Goal: Transaction & Acquisition: Purchase product/service

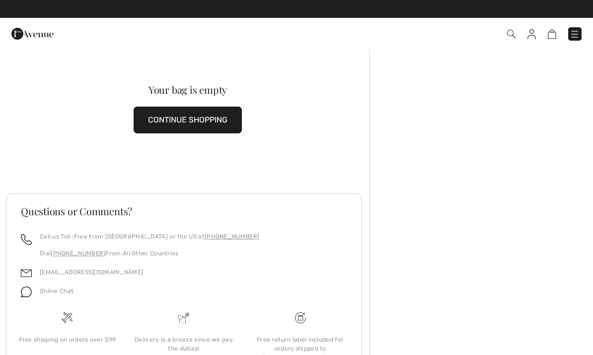
click at [512, 35] on img at bounding box center [511, 34] width 8 height 8
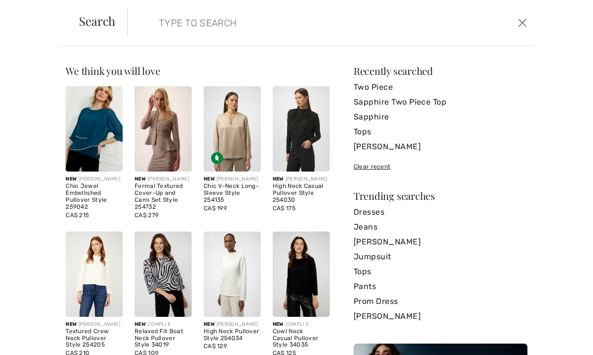
click at [434, 108] on link "Sapphire Two Piece Top" at bounding box center [440, 102] width 174 height 15
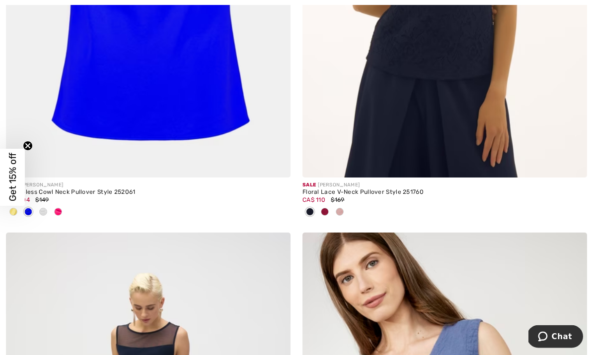
scroll to position [2306, 0]
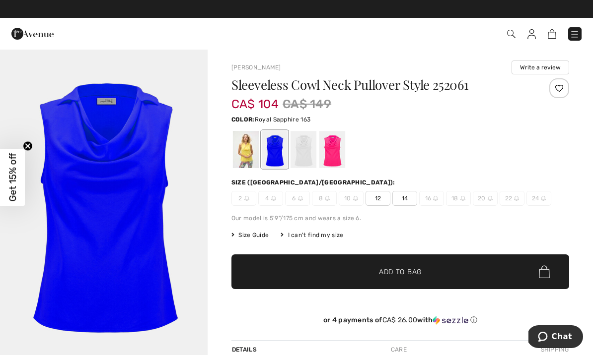
click at [510, 36] on img at bounding box center [511, 34] width 8 height 8
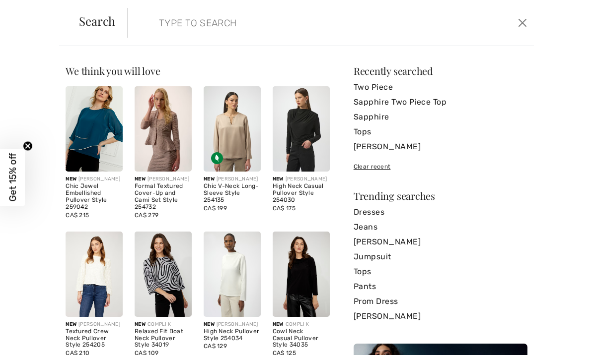
click at [171, 30] on input "search" at bounding box center [287, 23] width 273 height 30
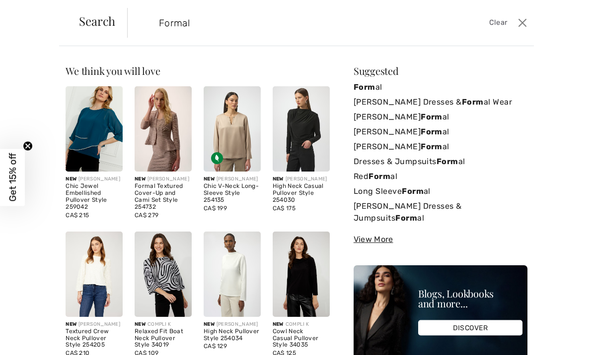
type input "Formal"
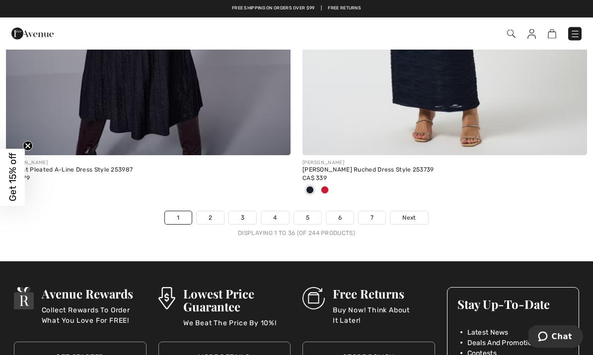
scroll to position [8693, 0]
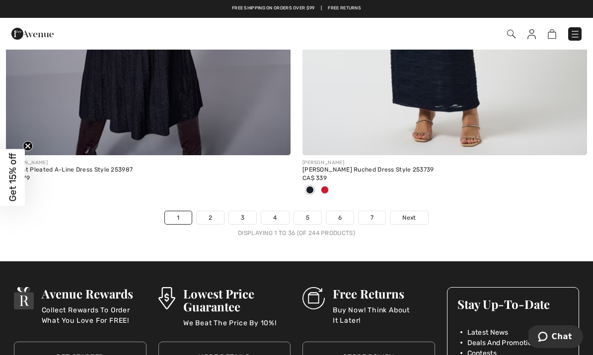
click at [416, 213] on span "Next" at bounding box center [408, 217] width 13 height 9
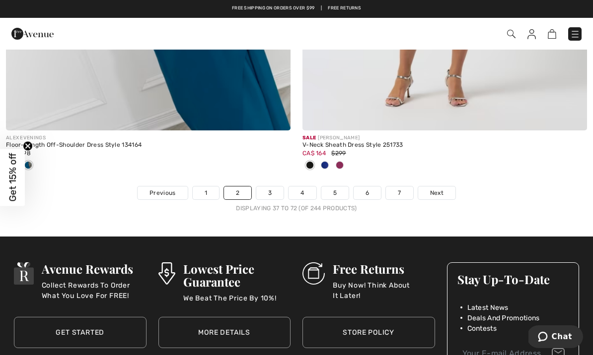
scroll to position [8621, 0]
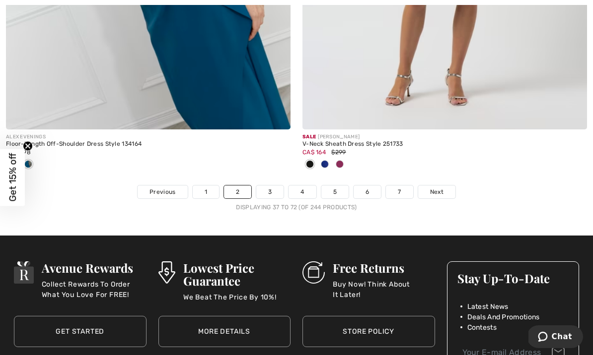
click at [436, 189] on span "Next" at bounding box center [436, 192] width 13 height 9
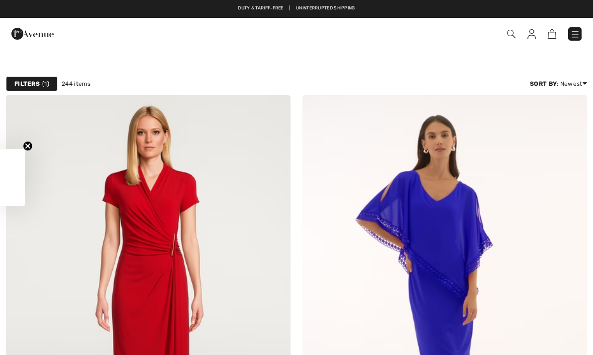
checkbox input "true"
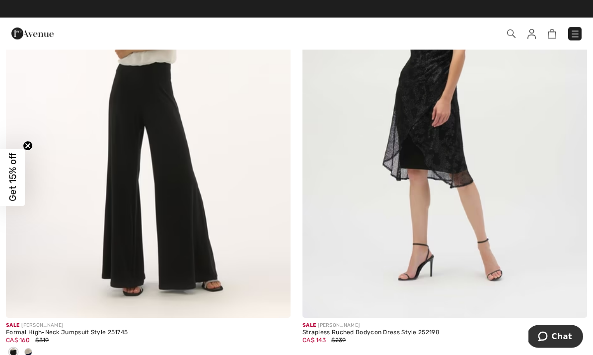
scroll to position [5036, 0]
click at [399, 330] on div "Strapless Ruched Bodycon Dress Style 252198" at bounding box center [444, 333] width 284 height 7
click at [466, 217] on img at bounding box center [444, 104] width 284 height 427
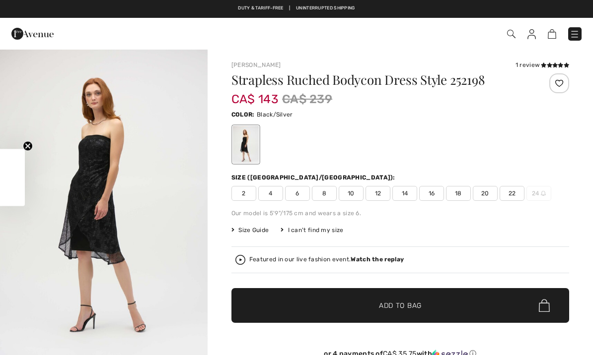
checkbox input "true"
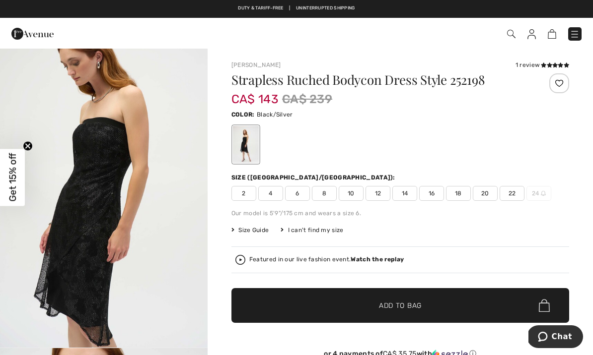
scroll to position [325, 0]
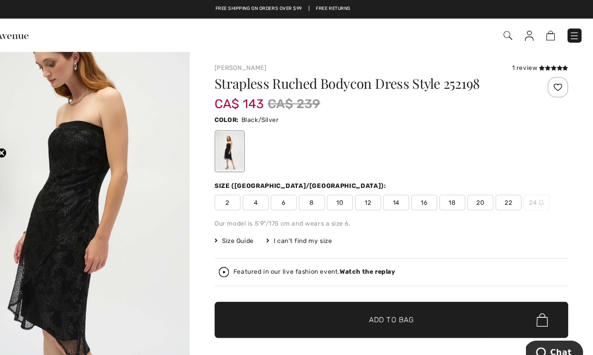
click at [527, 36] on img at bounding box center [531, 34] width 8 height 10
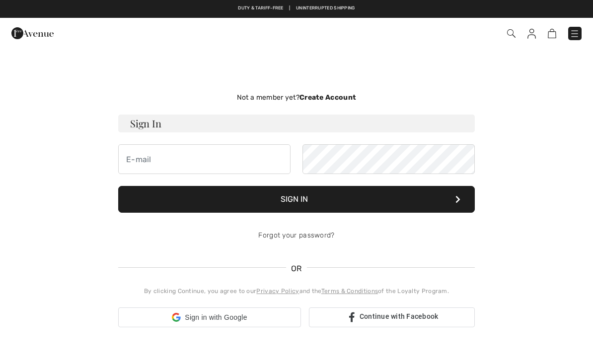
checkbox input "true"
click at [513, 37] on img at bounding box center [511, 33] width 8 height 8
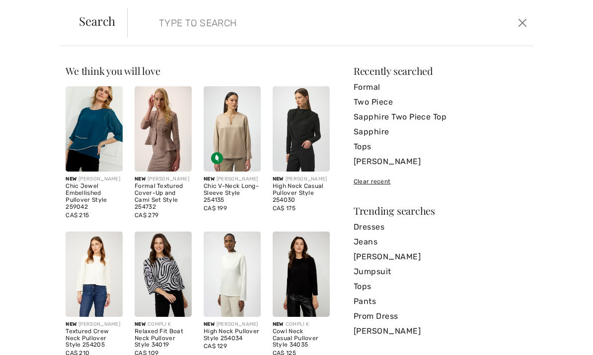
click at [407, 164] on link "[PERSON_NAME]" at bounding box center [440, 161] width 174 height 15
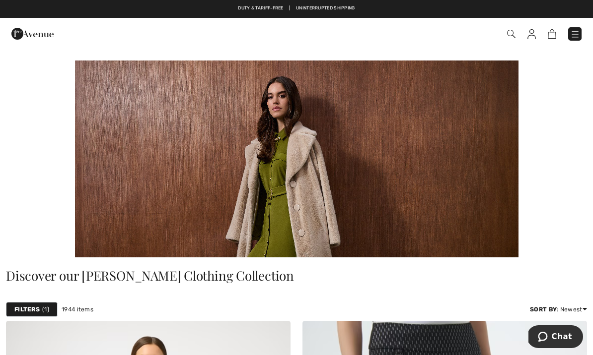
click at [510, 32] on img at bounding box center [511, 34] width 8 height 8
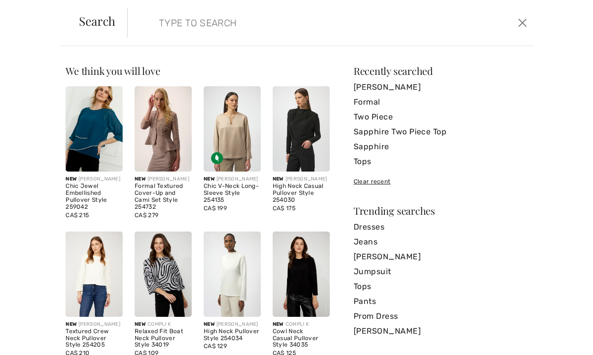
click at [388, 118] on link "Two Piece" at bounding box center [440, 117] width 174 height 15
click at [375, 123] on link "Two Piece" at bounding box center [440, 117] width 174 height 15
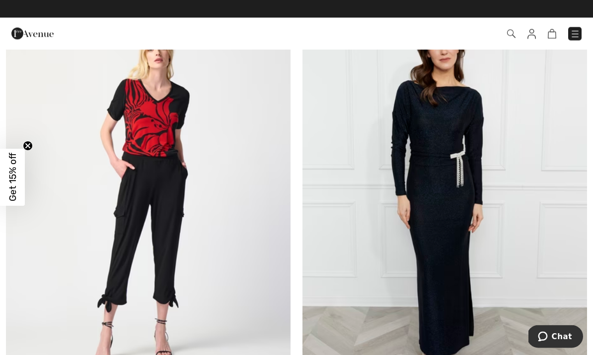
scroll to position [3045, 0]
click at [171, 120] on img at bounding box center [148, 196] width 284 height 427
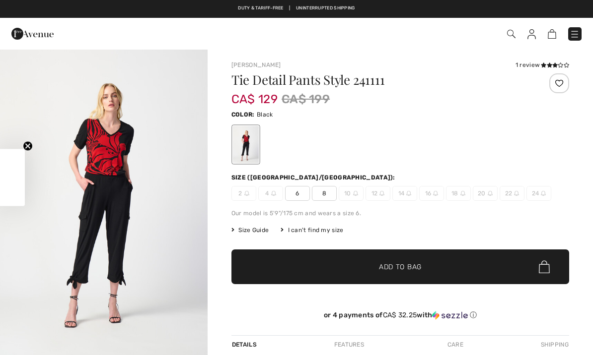
checkbox input "true"
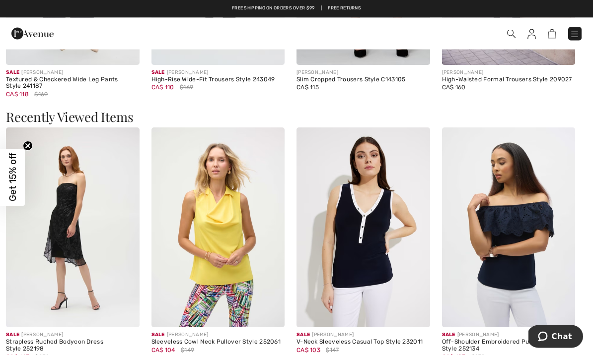
scroll to position [1034, 0]
